Goal: Transaction & Acquisition: Book appointment/travel/reservation

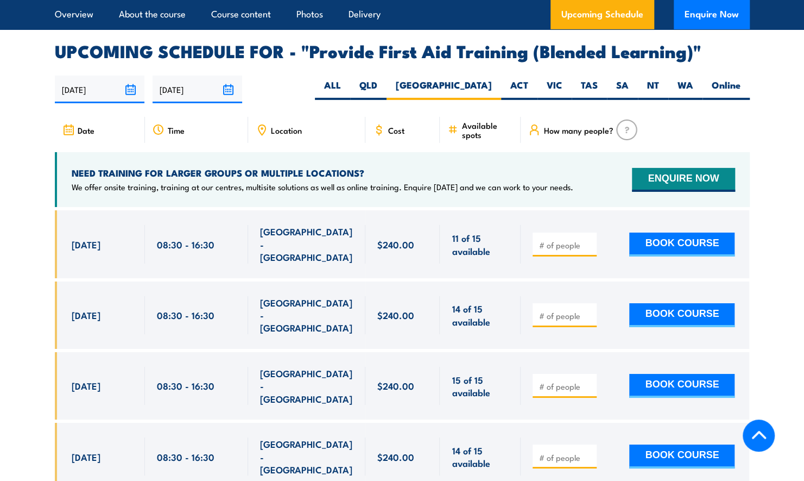
scroll to position [2281, 0]
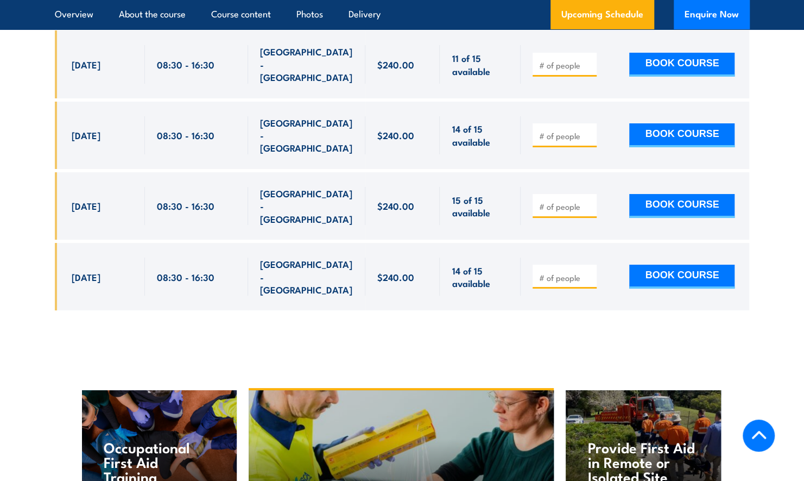
click at [576, 272] on input "number" at bounding box center [566, 277] width 54 height 11
type input "1"
click at [693, 265] on button "BOOK COURSE" at bounding box center [682, 277] width 105 height 24
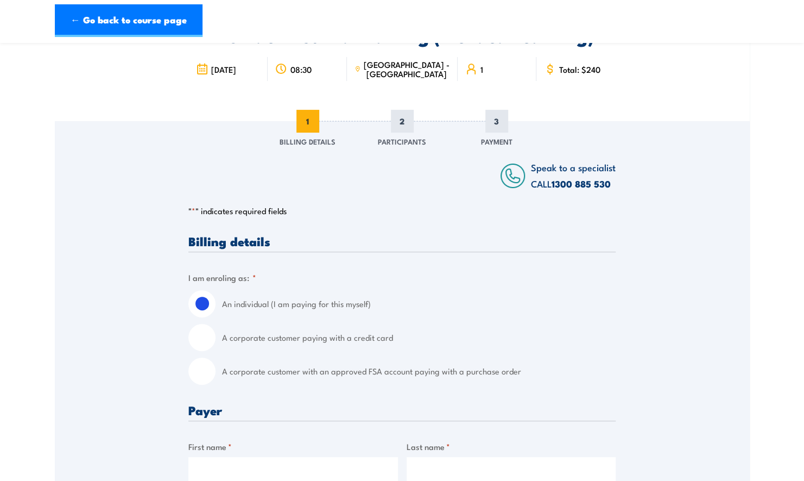
scroll to position [109, 0]
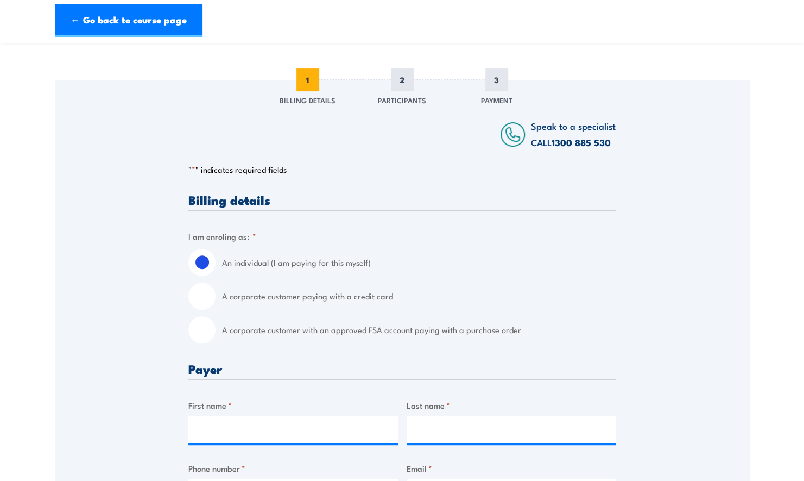
click at [204, 330] on input "A corporate customer with an approved FSA account paying with a purchase order" at bounding box center [201, 329] width 27 height 27
radio input "true"
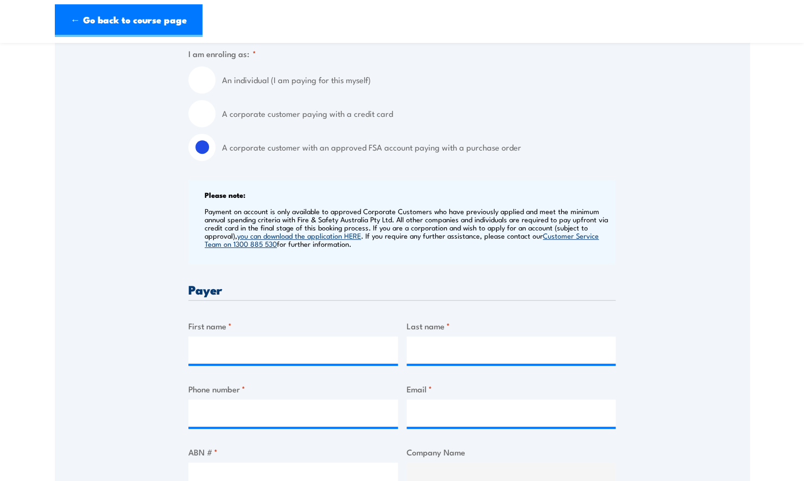
scroll to position [326, 0]
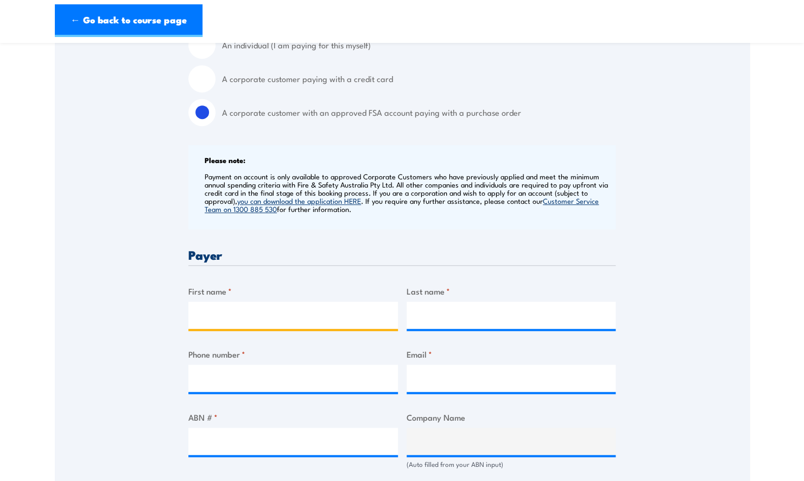
click at [267, 311] on input "First name *" at bounding box center [293, 314] width 210 height 27
type input "Melissa"
type input "Lauer"
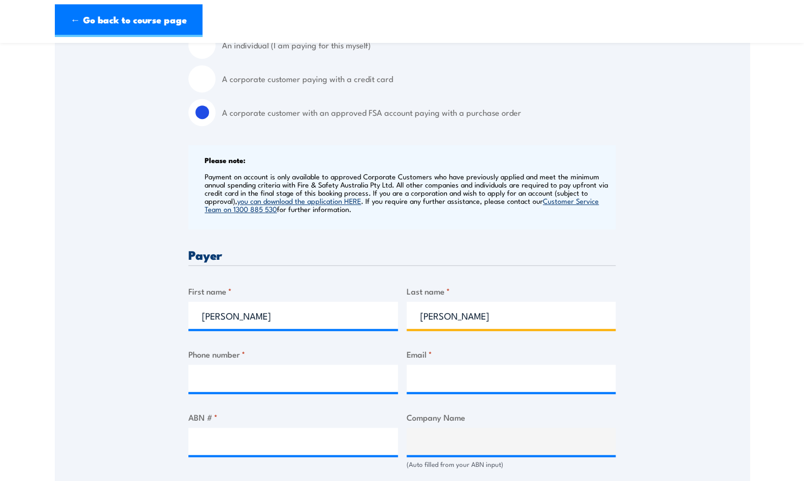
type input "0474494189"
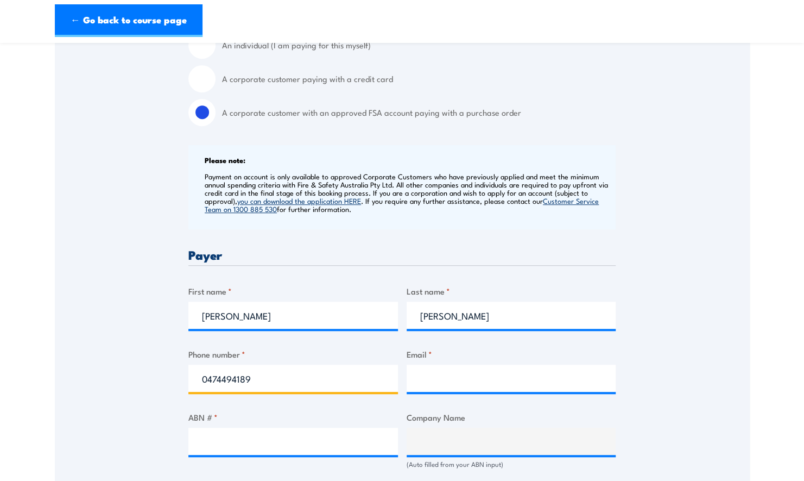
type input "melissa.lauer@asahibeverages.com"
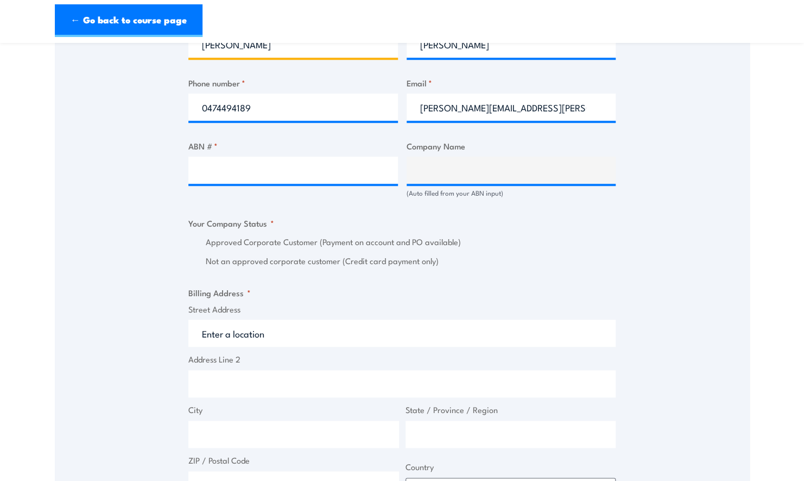
scroll to position [598, 0]
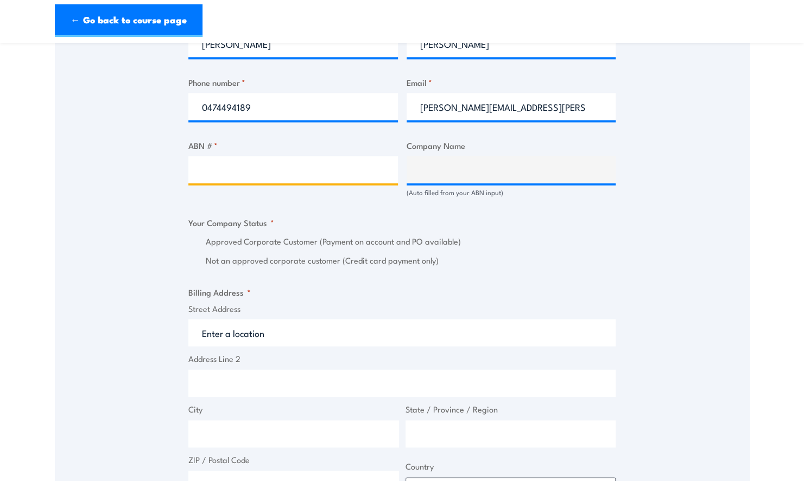
click at [303, 162] on input "ABN # *" at bounding box center [293, 169] width 210 height 27
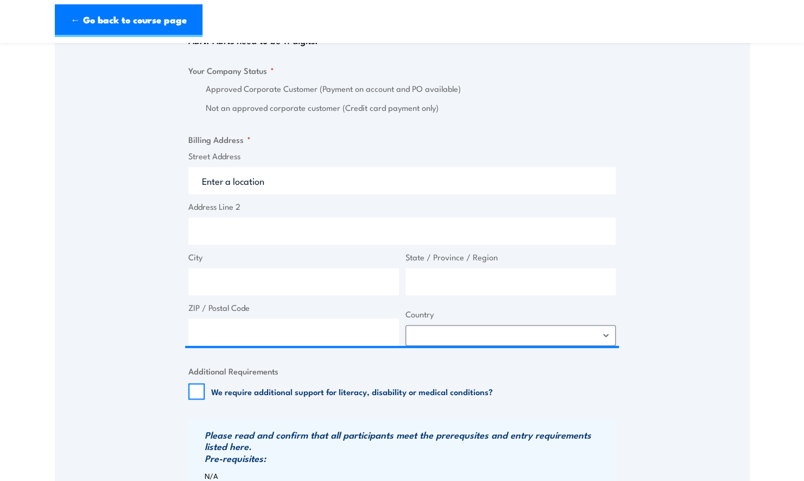
scroll to position [543, 0]
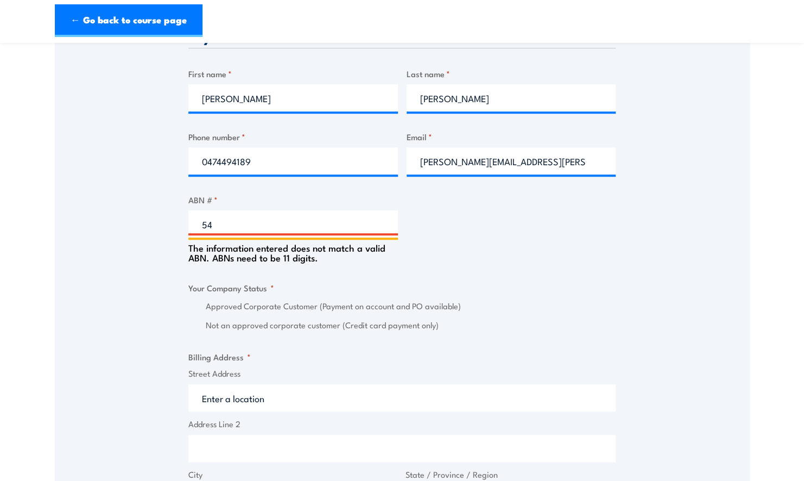
type input "5"
type input "51004243994"
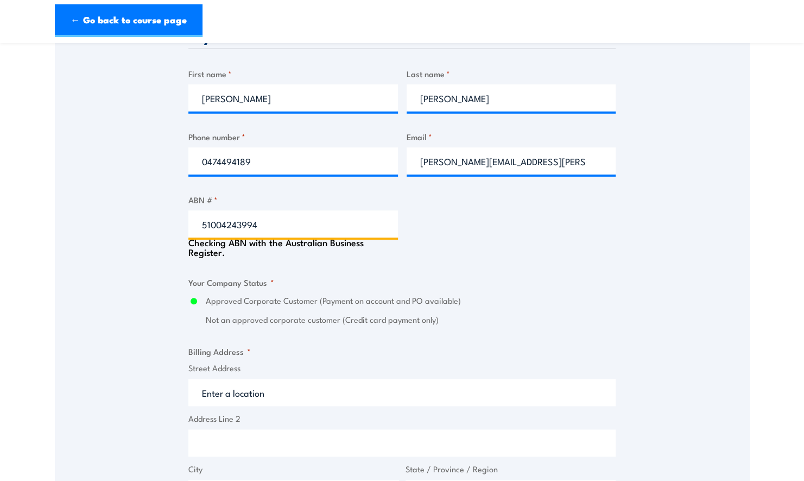
type input "ASAHI BEVERAGES PTY LTD"
radio input "true"
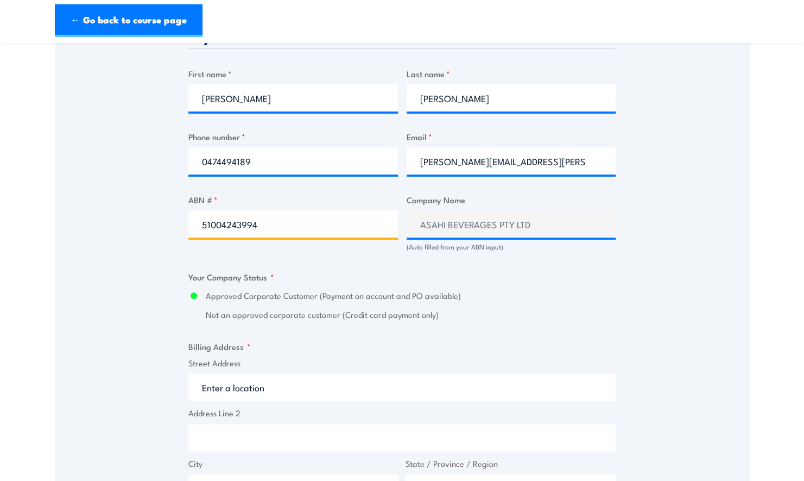
type input "51004243994"
click at [607, 360] on fieldset "Billing Address * Street Address Address Line 2 City State / Province / Region …" at bounding box center [401, 446] width 427 height 212
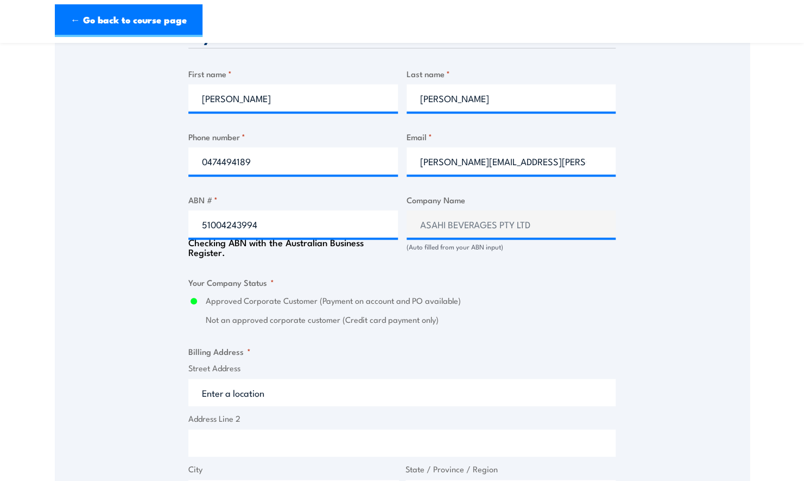
click at [383, 384] on input "Street Address" at bounding box center [401, 392] width 427 height 27
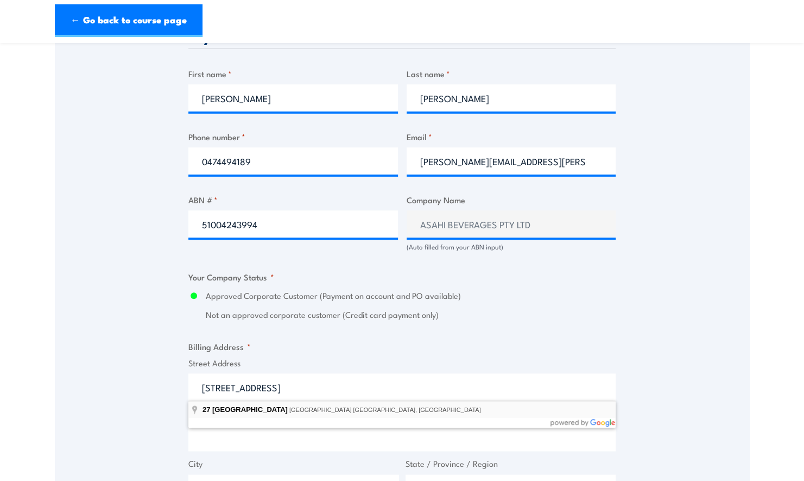
type input "27 Huntingwood Drive, Huntingwood NSW, Australia"
type input "27 Huntingwood Dr"
type input "Huntingwood"
type input "New South Wales"
type input "2148"
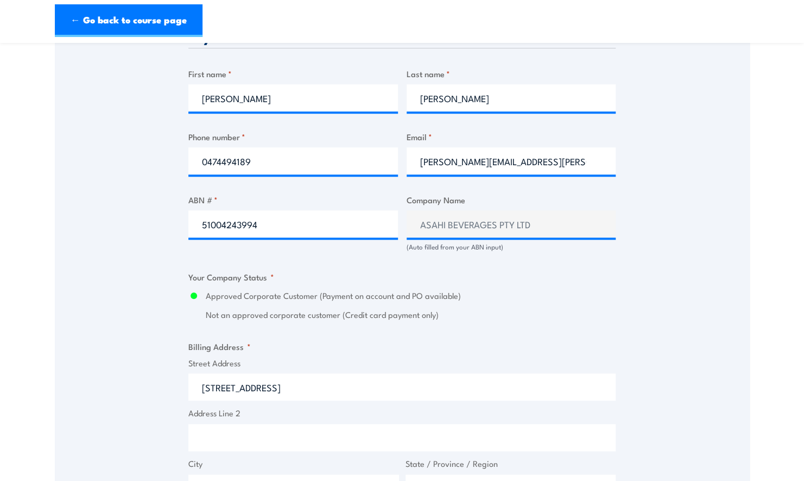
select select "Australia"
click at [658, 337] on div "Speak to a specialist CALL 1300 885 530 CALL 1300 885 530 " * " indicates requi…" at bounding box center [402, 268] width 695 height 1247
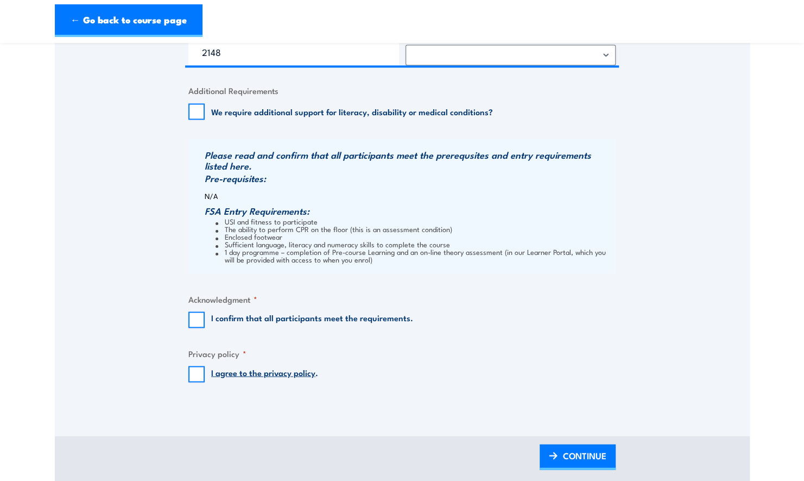
scroll to position [1032, 0]
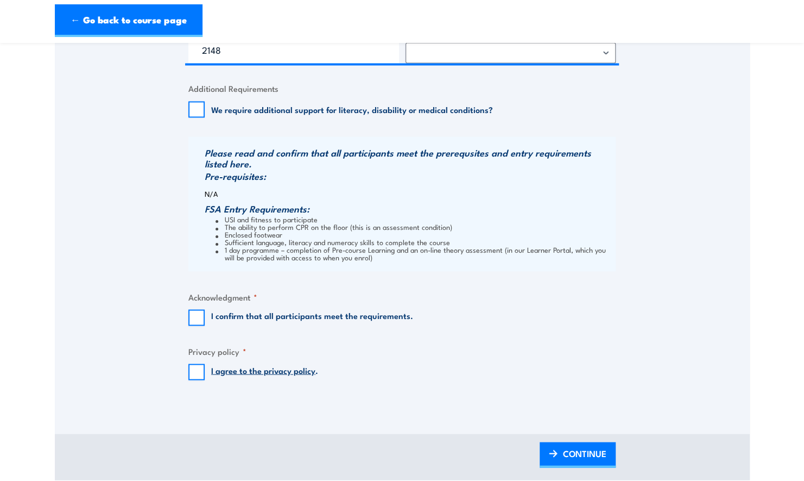
click at [205, 316] on div "I confirm that all participants meet the requirements." at bounding box center [300, 317] width 225 height 16
click at [192, 314] on input "I confirm that all participants meet the requirements." at bounding box center [196, 317] width 16 height 16
checkbox input "true"
click at [198, 372] on input "I agree to the privacy policy ." at bounding box center [196, 371] width 16 height 16
checkbox input "true"
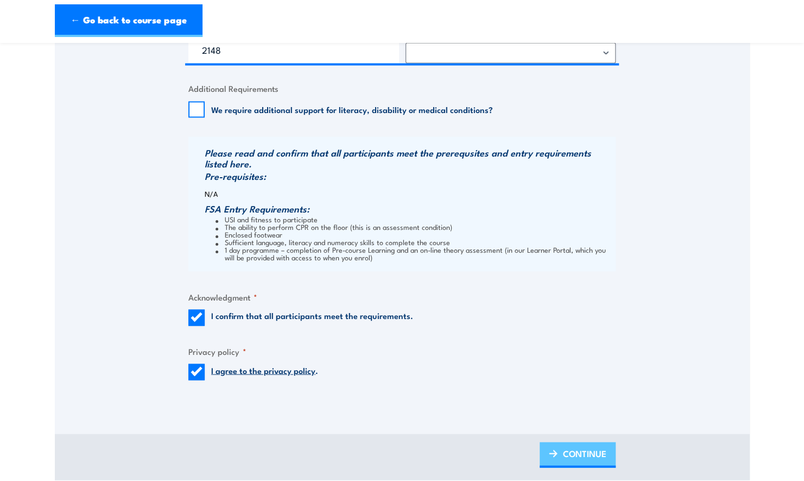
click at [575, 450] on span "CONTINUE" at bounding box center [584, 452] width 43 height 29
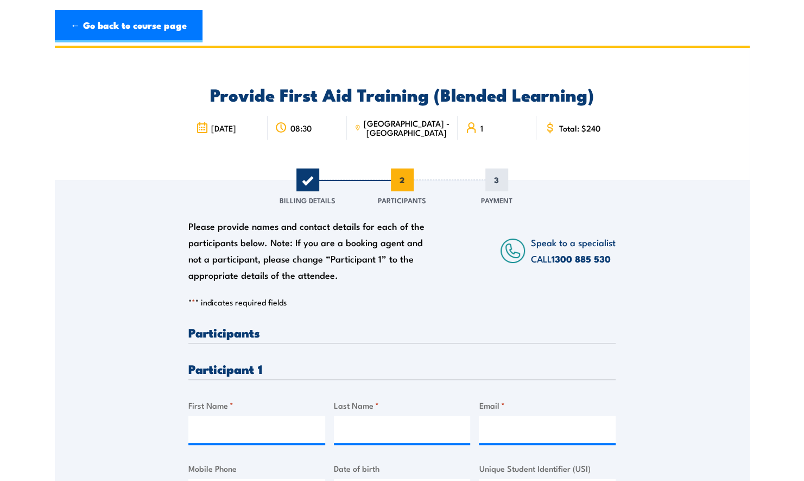
scroll to position [109, 0]
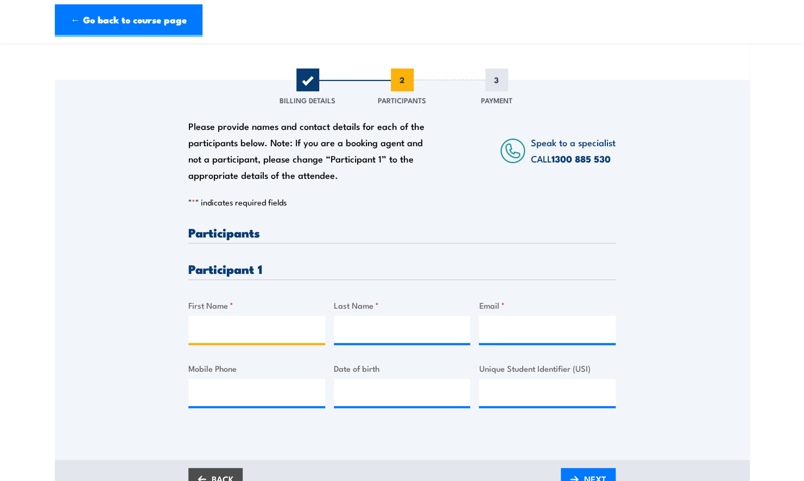
click at [256, 330] on input "First Name *" at bounding box center [256, 329] width 137 height 27
type input "A"
type input "Sai"
type input "Soe"
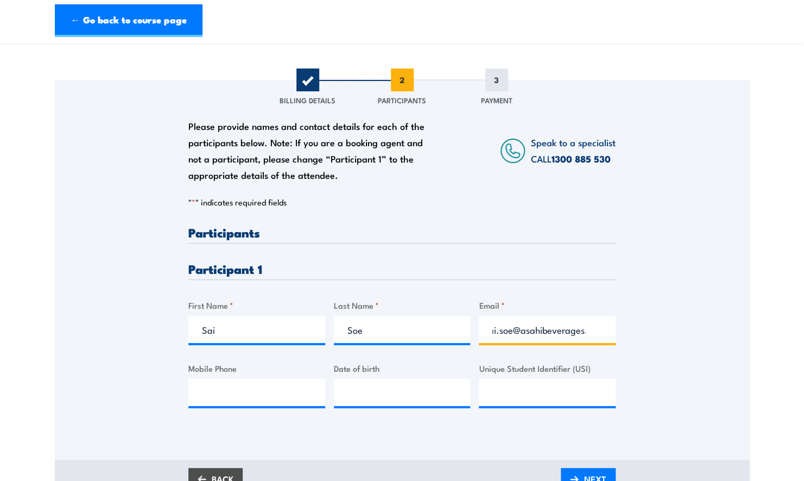
scroll to position [0, 24]
type input "sai.soe@asahibeverages.com"
click at [262, 379] on input "Mobile Phone" at bounding box center [256, 392] width 137 height 27
click at [362, 389] on input "__/__/____" at bounding box center [402, 392] width 137 height 27
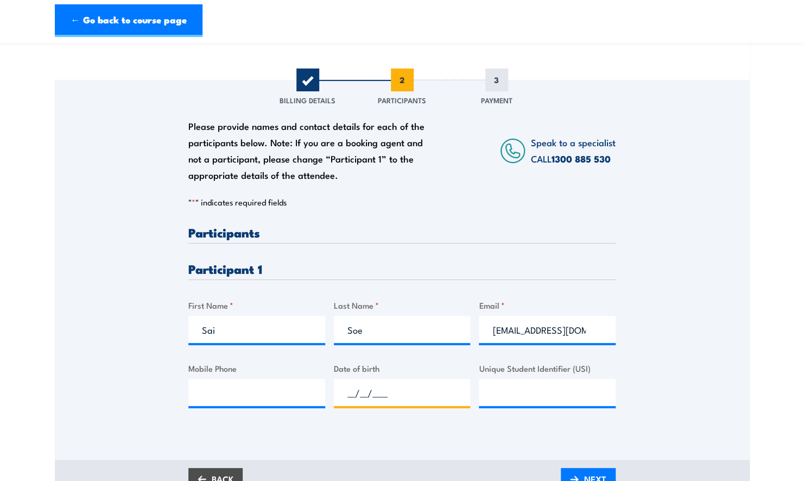
paste input "22/12/1987"
type input "22/12/1987"
click at [696, 379] on div "Please provide names and contact details for each of the participants below. No…" at bounding box center [402, 254] width 695 height 349
click at [739, 393] on div "Please provide names and contact details for each of the participants below. No…" at bounding box center [402, 254] width 695 height 349
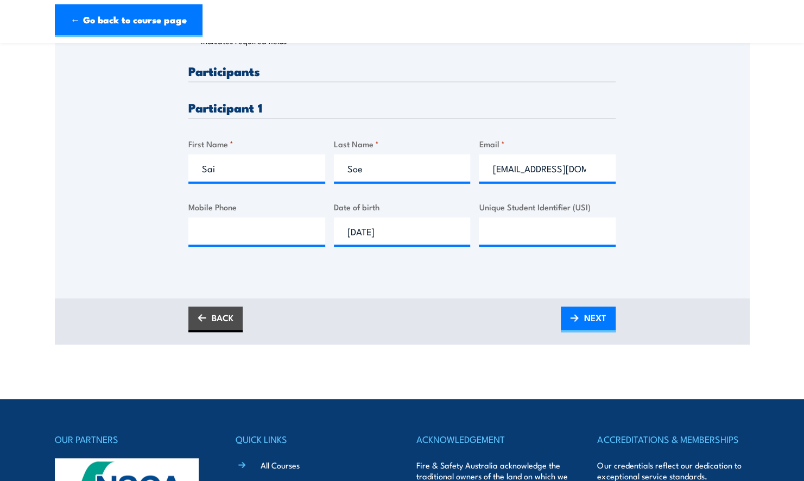
scroll to position [272, 0]
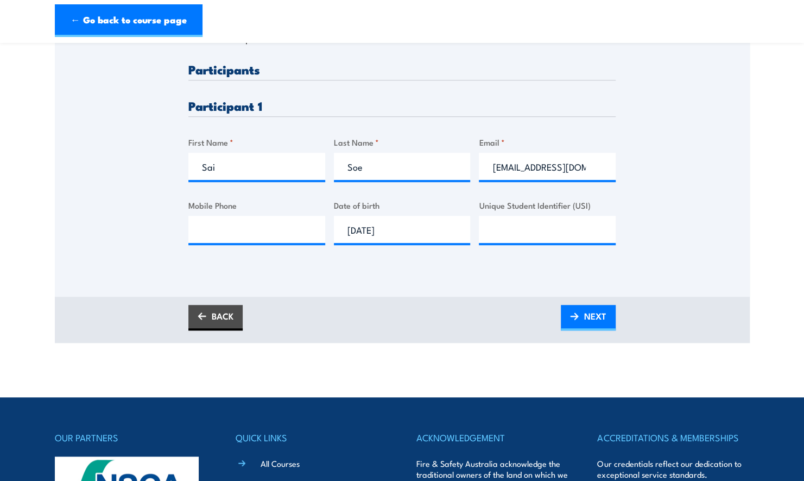
click at [643, 317] on div "BACK NEXT" at bounding box center [402, 320] width 695 height 46
click at [596, 313] on span "NEXT" at bounding box center [595, 315] width 22 height 29
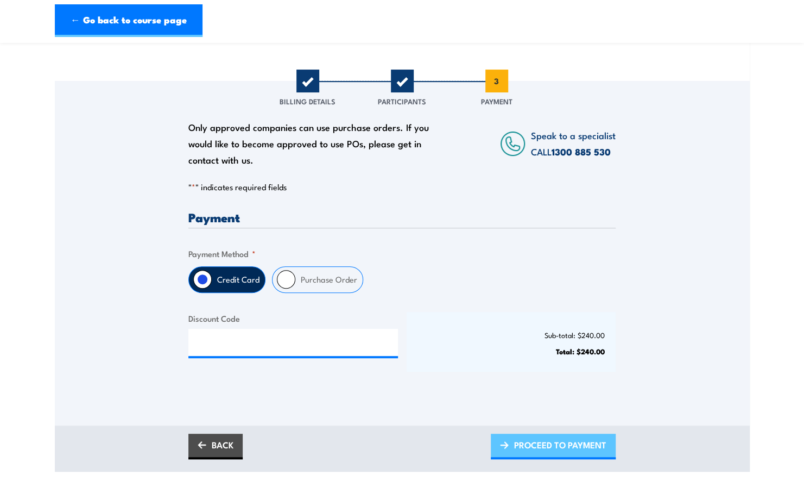
scroll to position [109, 0]
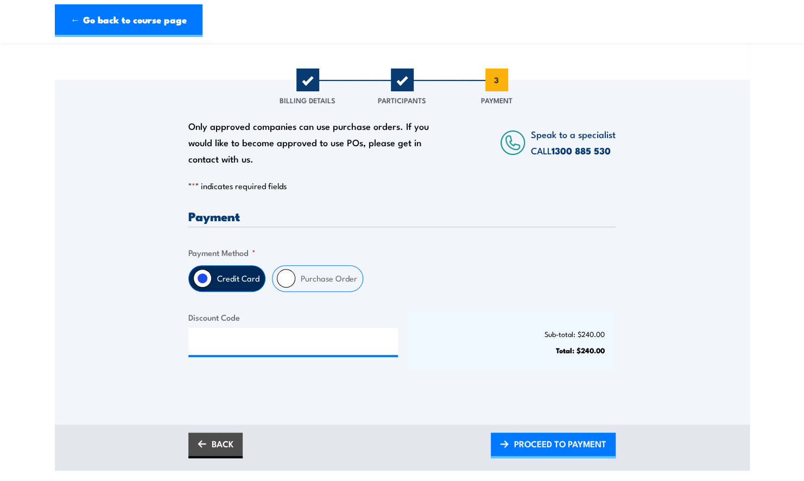
click at [323, 281] on label "Purchase Order" at bounding box center [328, 279] width 67 height 26
click at [295, 281] on input "Purchase Order" at bounding box center [286, 278] width 18 height 18
radio input "true"
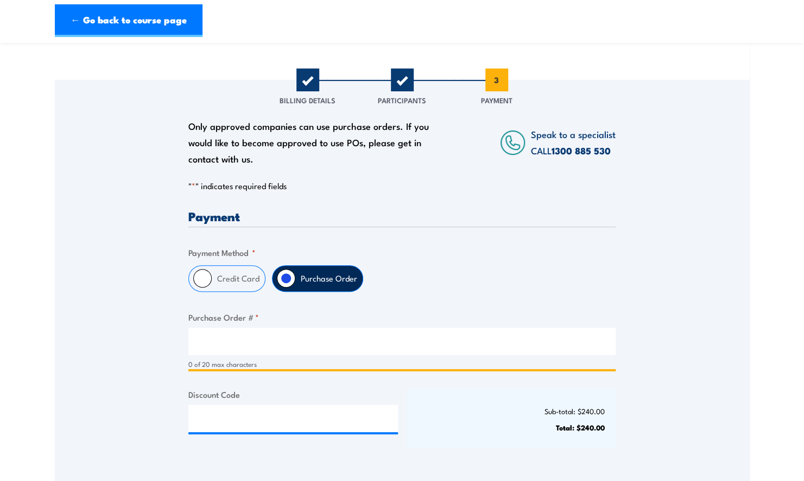
click at [293, 335] on input "Purchase Order # *" at bounding box center [401, 341] width 427 height 27
paste input "4501743605"
type input "4501743605"
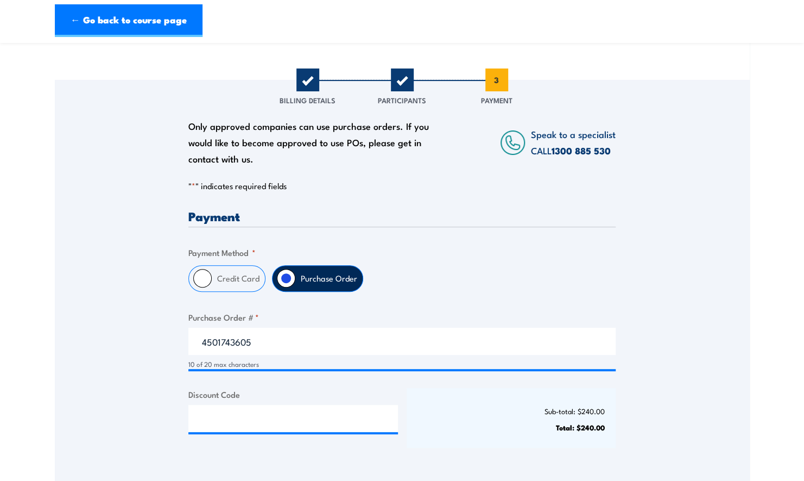
click at [650, 299] on div "Only approved companies can use purchase orders. If you would like to become ap…" at bounding box center [402, 275] width 695 height 391
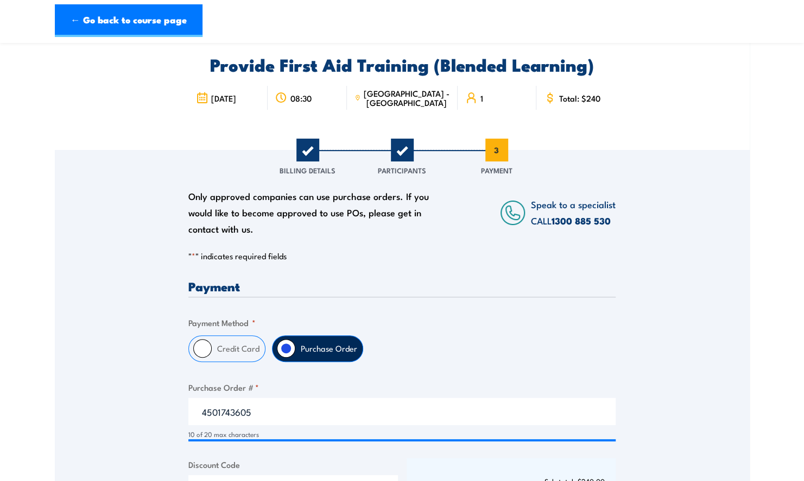
scroll to position [0, 0]
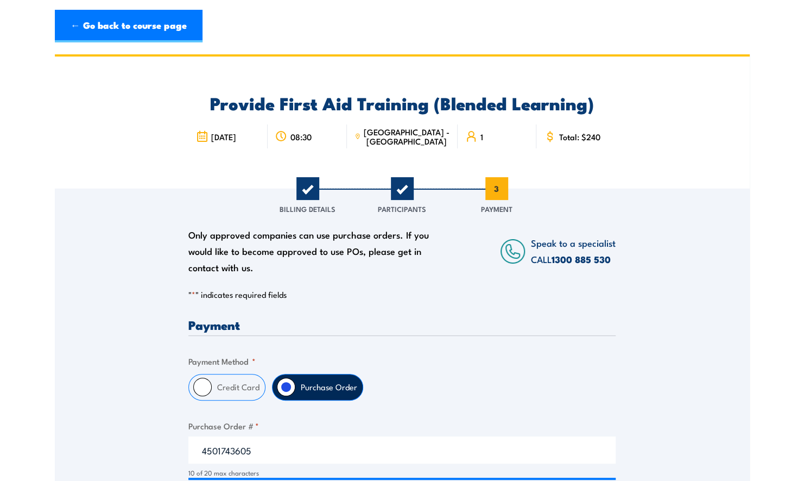
click at [417, 403] on div "Payment Only approved companies can use purchase orders. If you would like to b…" at bounding box center [401, 446] width 427 height 257
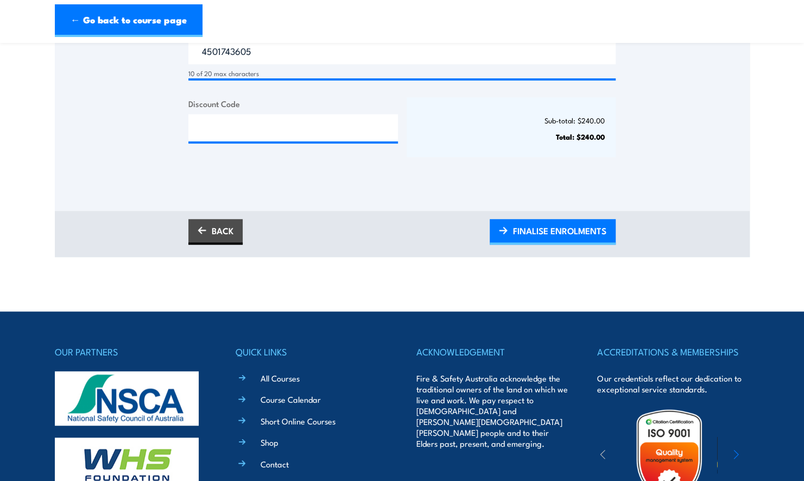
scroll to position [489, 0]
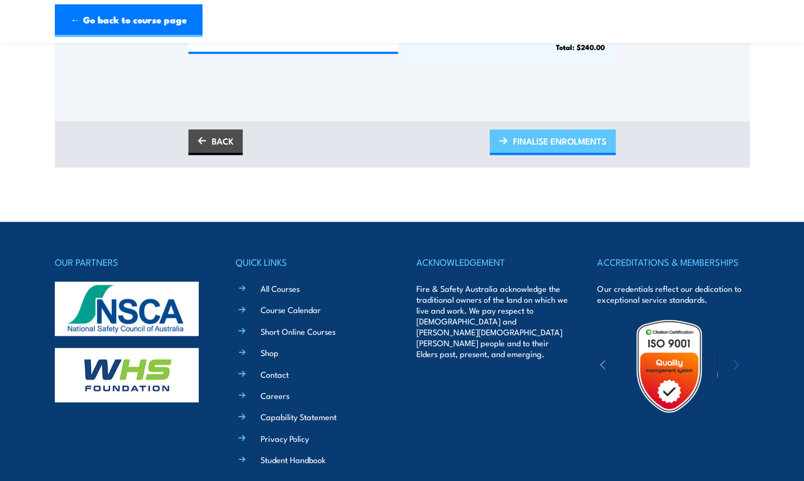
click at [575, 141] on span "FINALISE ENROLMENTS" at bounding box center [559, 141] width 93 height 29
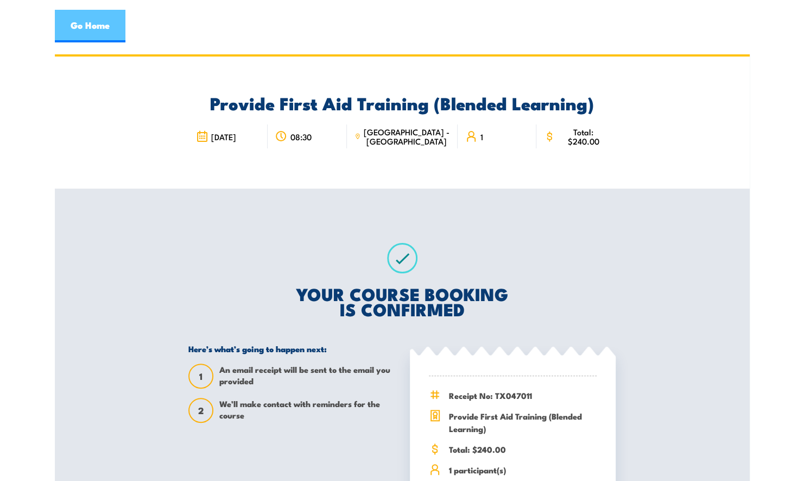
drag, startPoint x: 95, startPoint y: 26, endPoint x: 123, endPoint y: 41, distance: 31.3
click at [94, 27] on link "Go Home" at bounding box center [90, 26] width 71 height 33
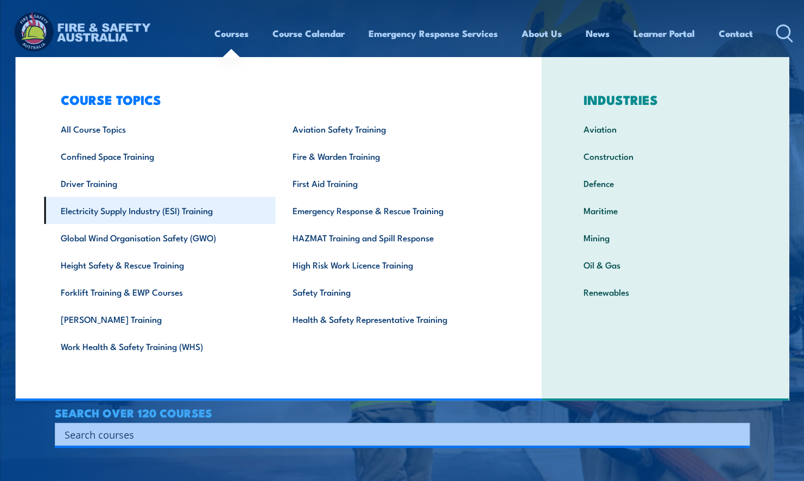
click at [187, 213] on link "Electricity Supply Industry (ESI) Training" at bounding box center [160, 210] width 232 height 27
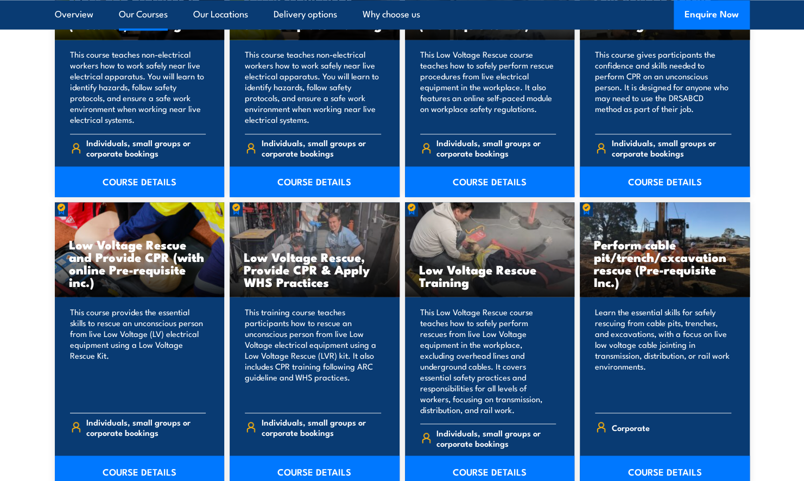
scroll to position [1032, 0]
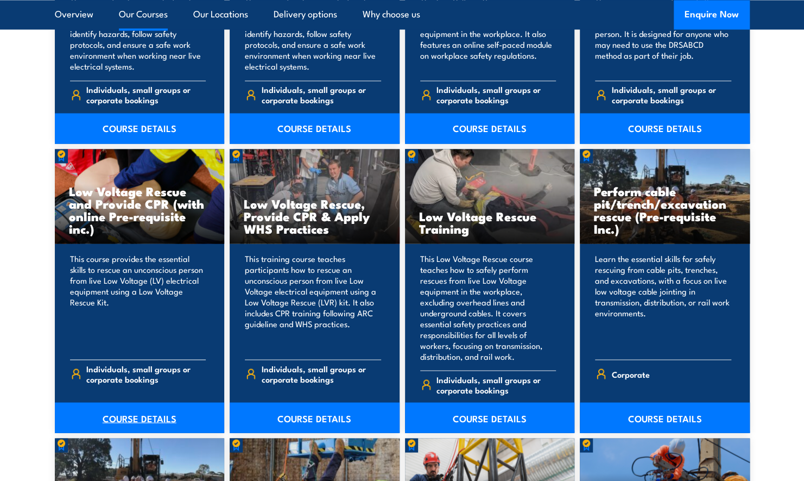
click at [137, 403] on link "COURSE DETAILS" at bounding box center [140, 417] width 170 height 30
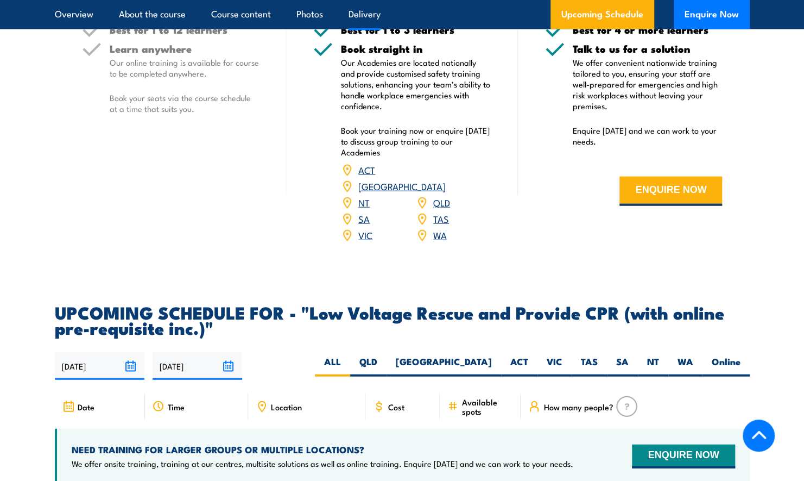
scroll to position [1575, 0]
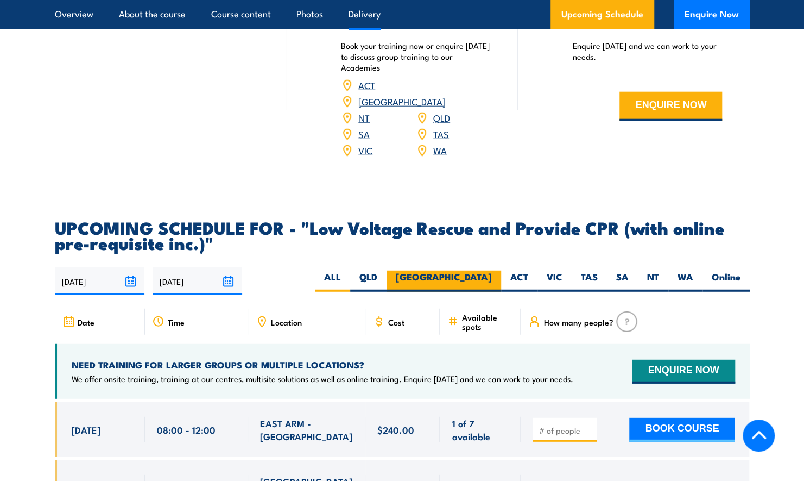
click at [476, 271] on label "[GEOGRAPHIC_DATA]" at bounding box center [444, 281] width 115 height 21
click at [492, 271] on input "[GEOGRAPHIC_DATA]" at bounding box center [495, 274] width 7 height 7
radio input "true"
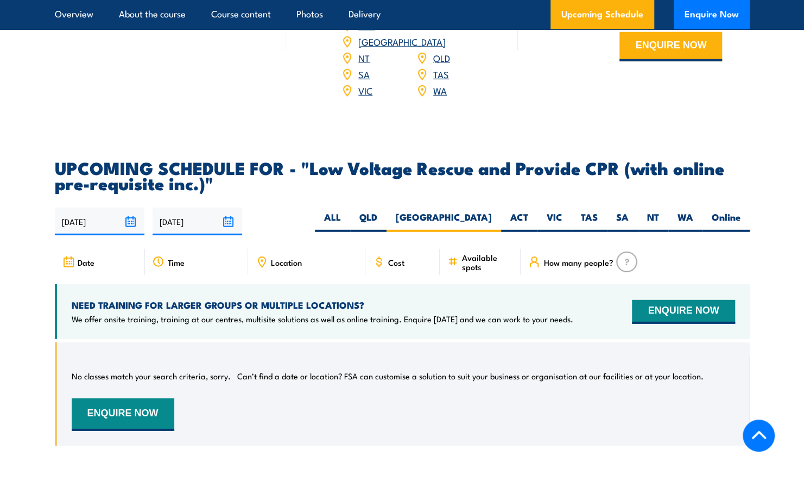
scroll to position [1309, 0]
